Goal: Subscribe to service/newsletter

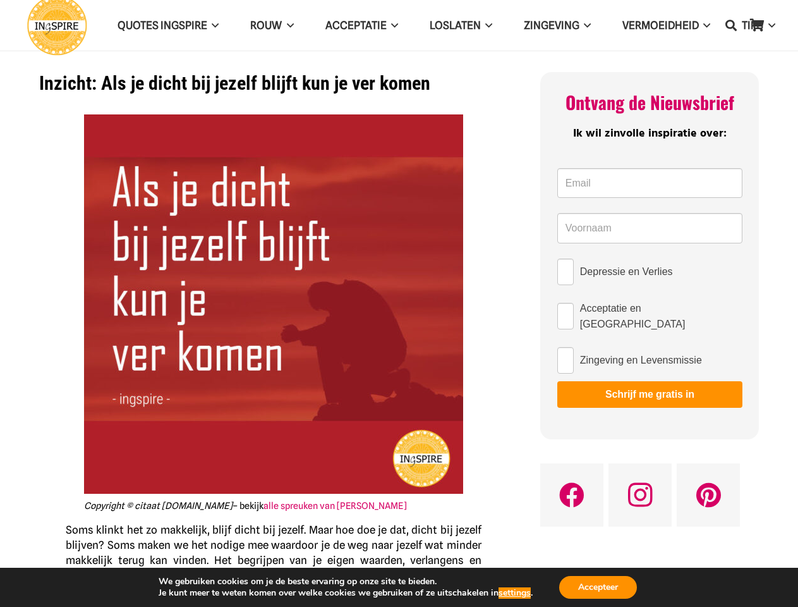
click at [399, 303] on img at bounding box center [273, 303] width 379 height 379
click at [731, 25] on icon "Zoeken" at bounding box center [730, 25] width 11 height 32
click at [566, 272] on input "Depressie en Verlies" at bounding box center [565, 271] width 16 height 27
checkbox input "true"
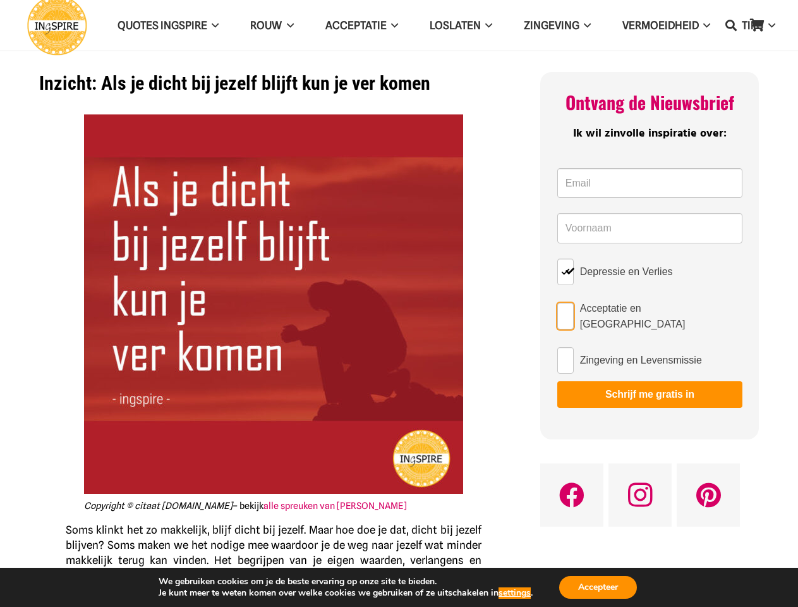
click at [566, 313] on input "Acceptatie en [GEOGRAPHIC_DATA]" at bounding box center [565, 316] width 16 height 27
checkbox input "true"
click at [566, 355] on input "Zingeving en Levensmissie" at bounding box center [565, 360] width 16 height 27
checkbox input "true"
click at [650, 389] on button "Schrijf me gratis in" at bounding box center [649, 394] width 185 height 27
